Goal: Information Seeking & Learning: Learn about a topic

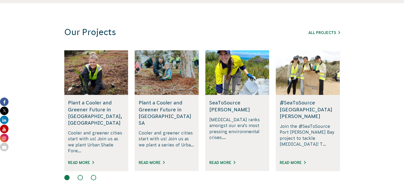
scroll to position [315, 0]
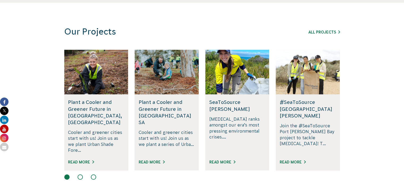
click at [79, 175] on section "Our Projects All Projects Rewilding Fifth Creek, SA Join us in rewilding Fifth …" at bounding box center [202, 105] width 404 height 204
click at [79, 174] on button at bounding box center [80, 176] width 5 height 5
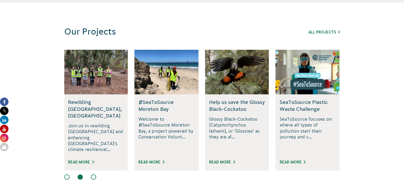
click at [92, 174] on button at bounding box center [93, 176] width 5 height 5
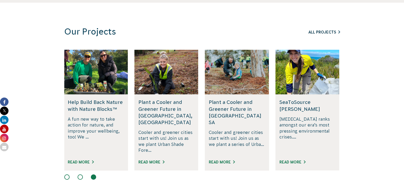
click at [321, 30] on link "All Projects" at bounding box center [325, 32] width 32 height 4
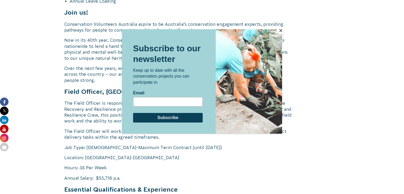
scroll to position [351, 0]
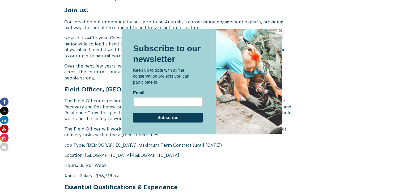
click at [280, 32] on button "Close" at bounding box center [281, 31] width 8 height 8
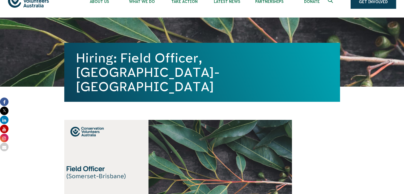
scroll to position [0, 0]
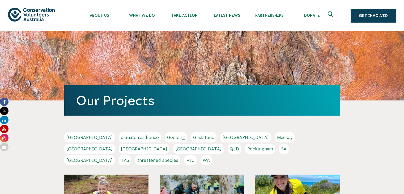
scroll to position [5, 0]
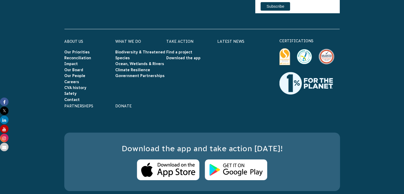
scroll to position [1786, 0]
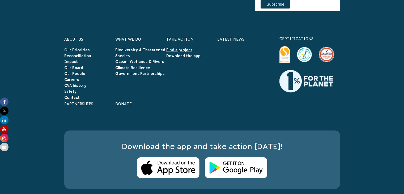
click at [174, 48] on link "Find a project" at bounding box center [179, 50] width 26 height 4
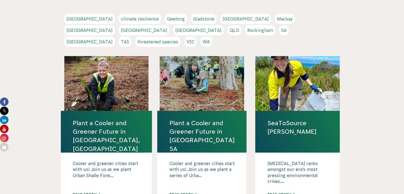
scroll to position [118, 0]
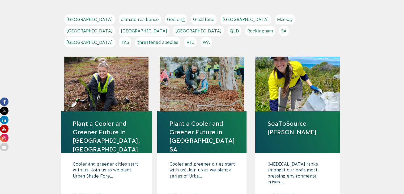
click at [241, 26] on link "QLD" at bounding box center [235, 31] width 14 height 10
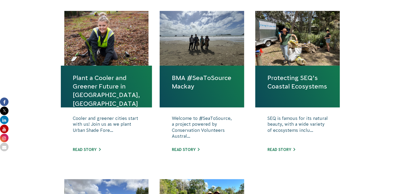
scroll to position [193, 0]
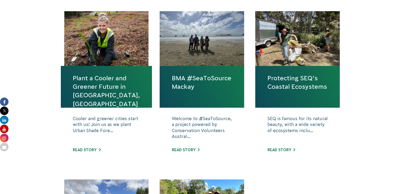
click at [94, 100] on h4 "Plant a Cooler and Greener Future in [GEOGRAPHIC_DATA], [GEOGRAPHIC_DATA]" at bounding box center [106, 87] width 91 height 42
click at [97, 76] on link "Plant a Cooler and Greener Future in [GEOGRAPHIC_DATA], [GEOGRAPHIC_DATA]" at bounding box center [106, 91] width 67 height 34
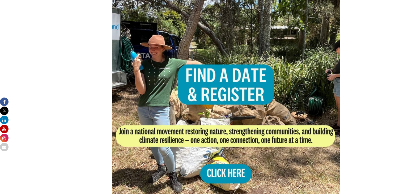
scroll to position [289, 0]
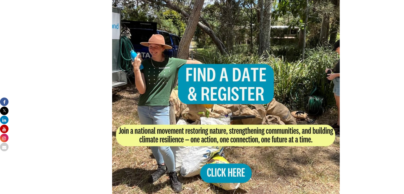
click at [228, 174] on img at bounding box center [226, 99] width 228 height 228
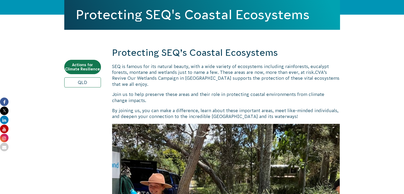
scroll to position [150, 0]
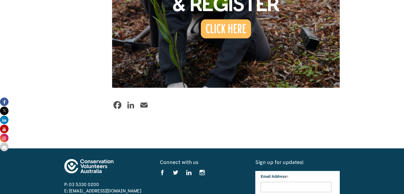
scroll to position [539, 0]
